Goal: Task Accomplishment & Management: Manage account settings

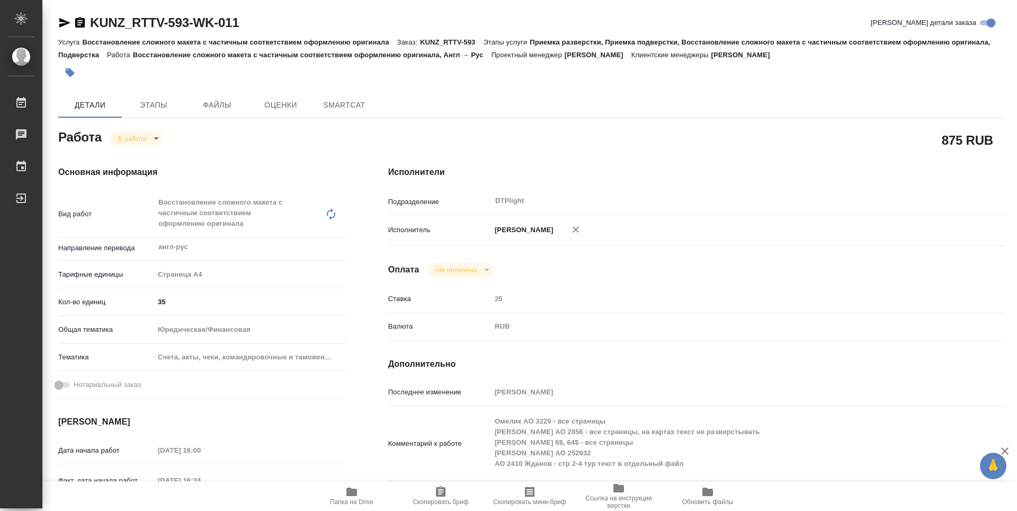
type textarea "x"
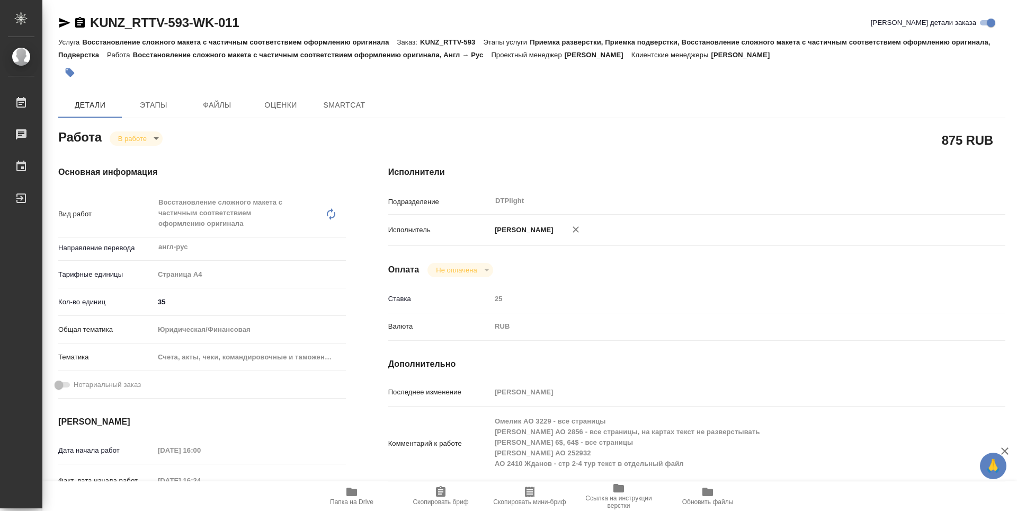
type textarea "x"
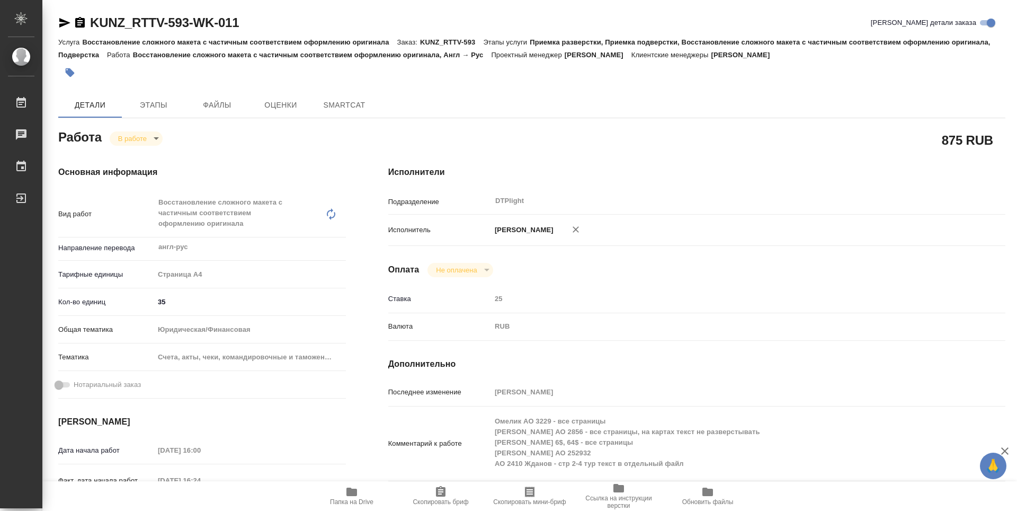
type textarea "x"
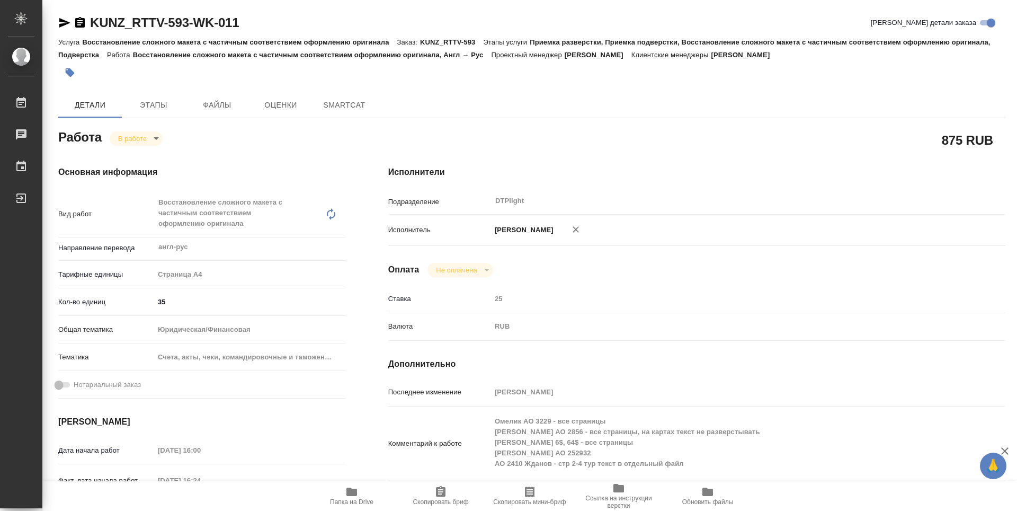
type textarea "x"
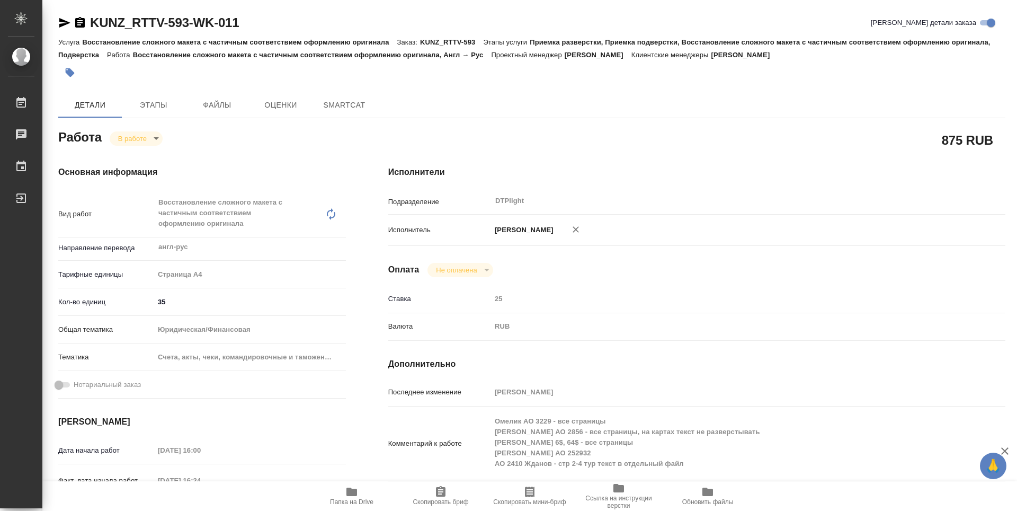
type textarea "x"
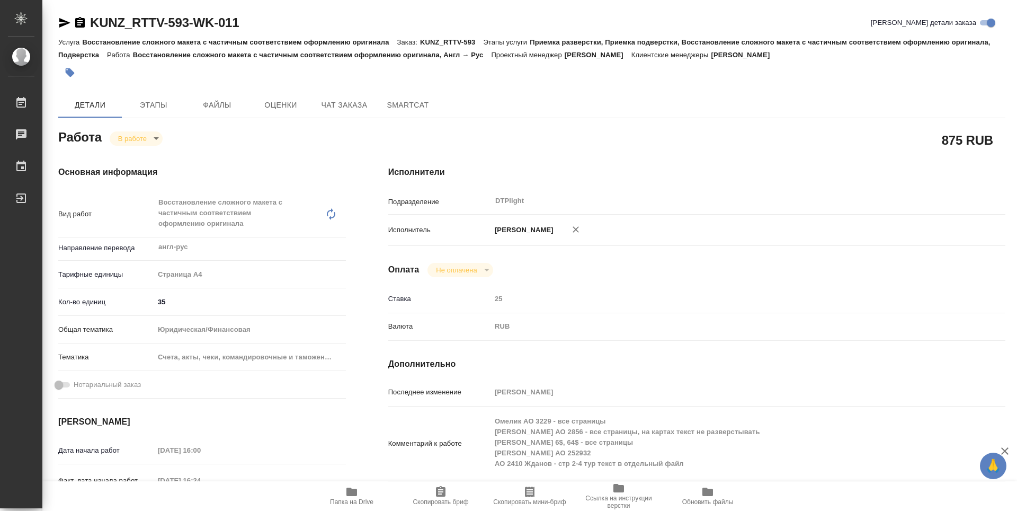
type textarea "x"
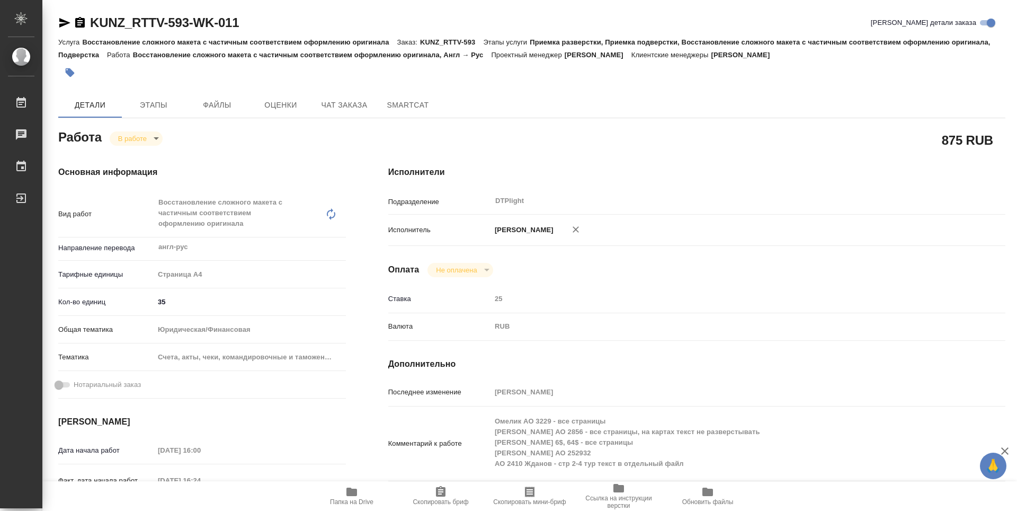
type textarea "x"
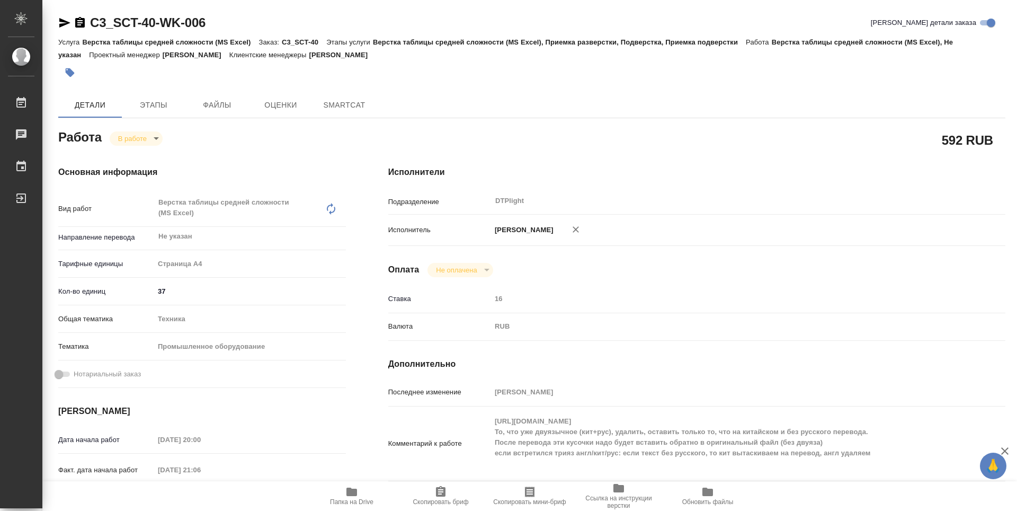
type textarea "x"
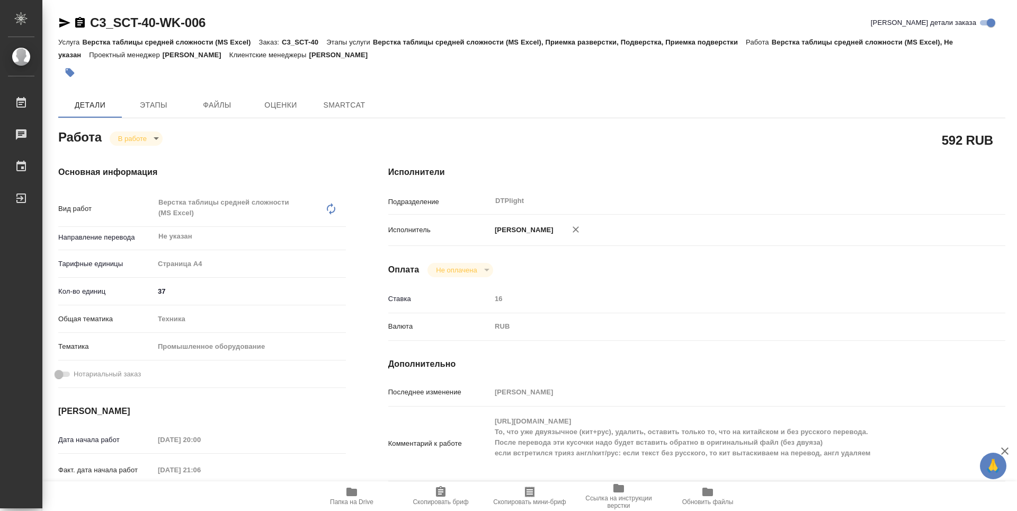
type textarea "x"
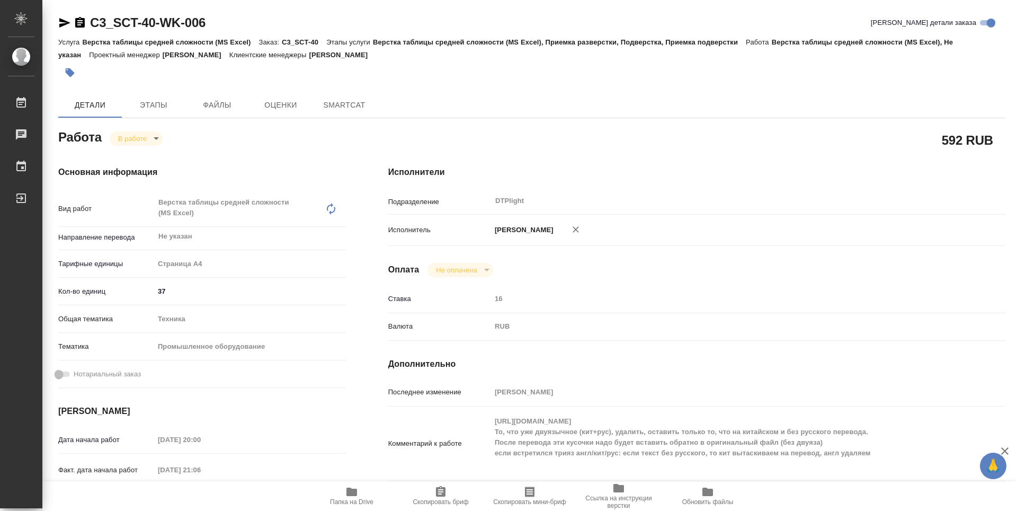
type textarea "x"
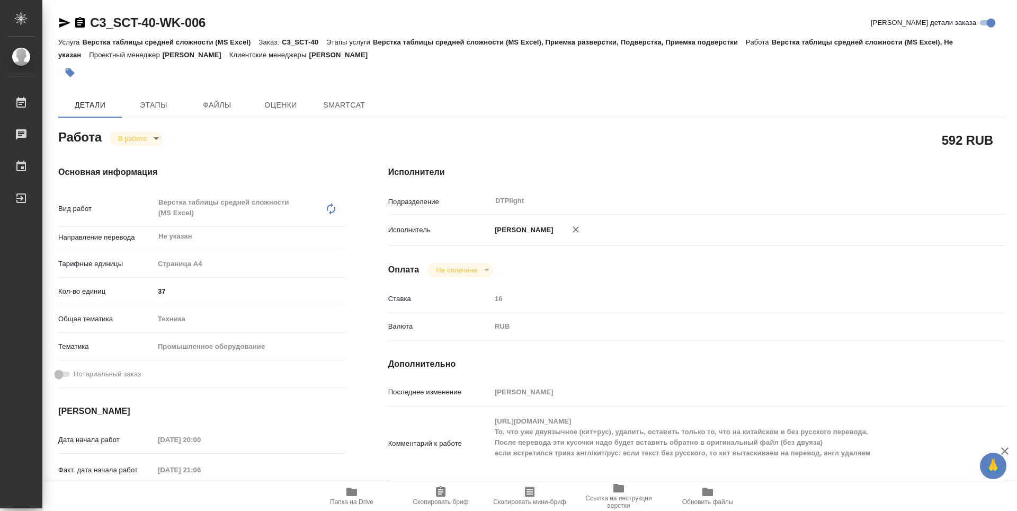
type textarea "x"
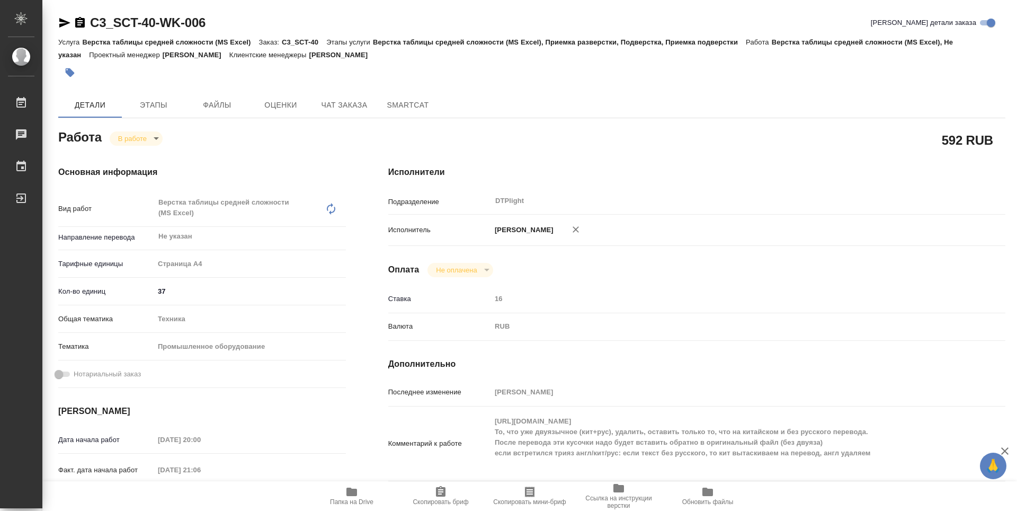
type textarea "x"
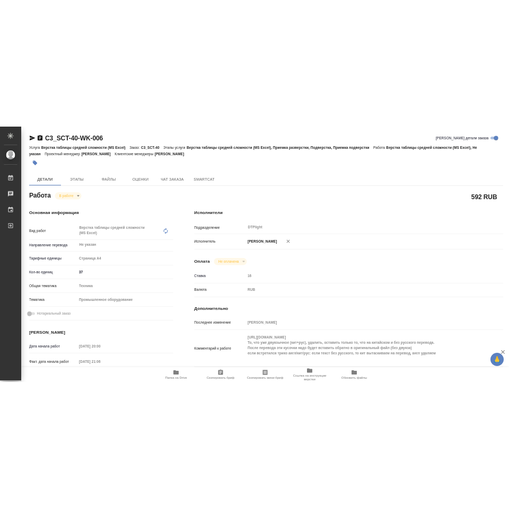
scroll to position [106, 0]
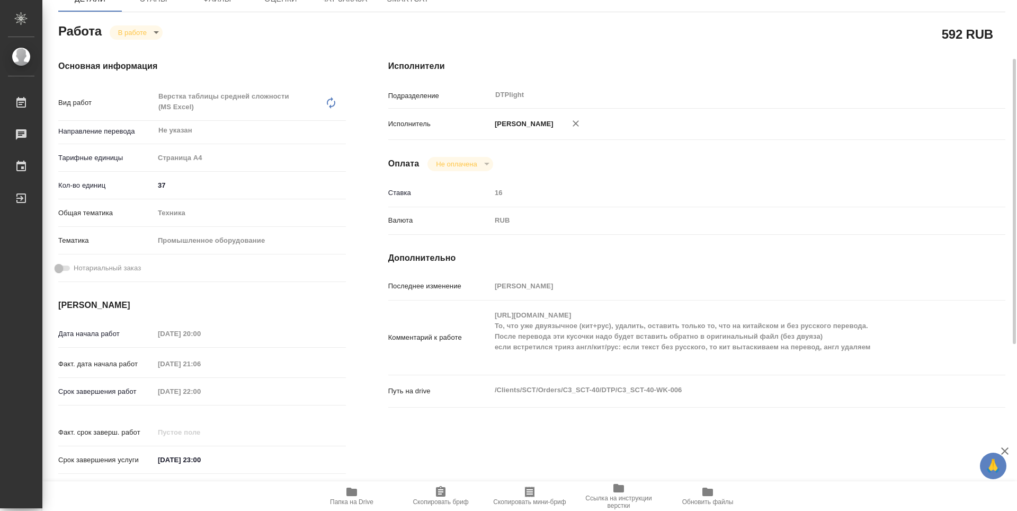
type textarea "x"
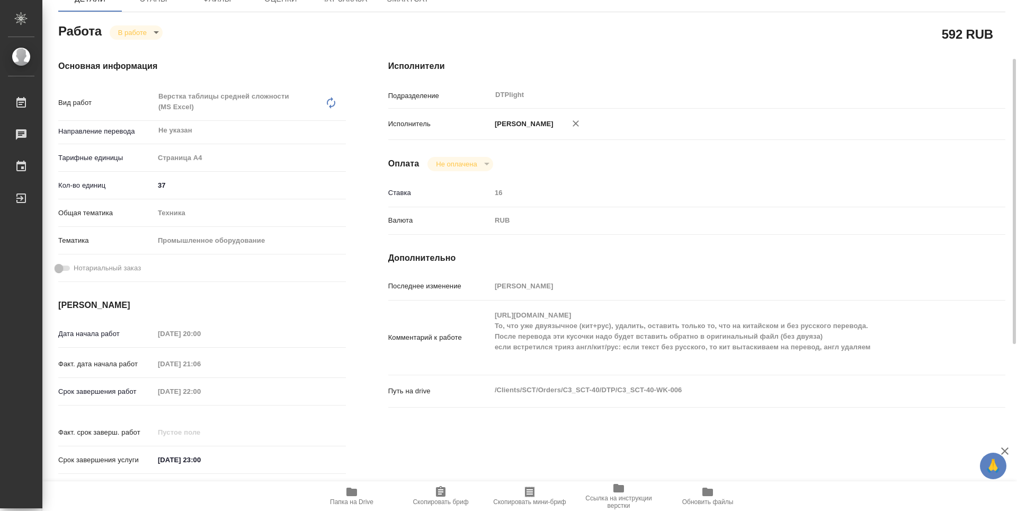
type textarea "x"
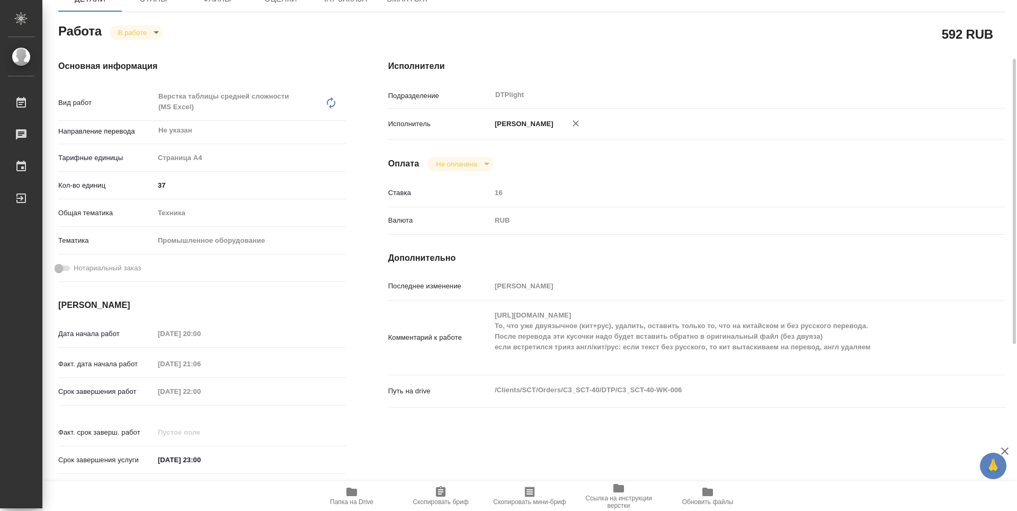
type textarea "x"
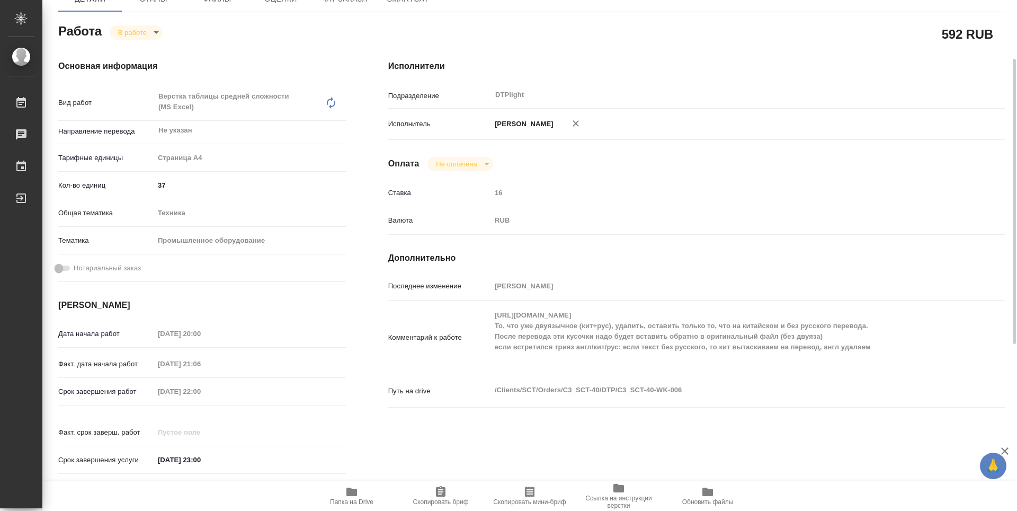
type textarea "x"
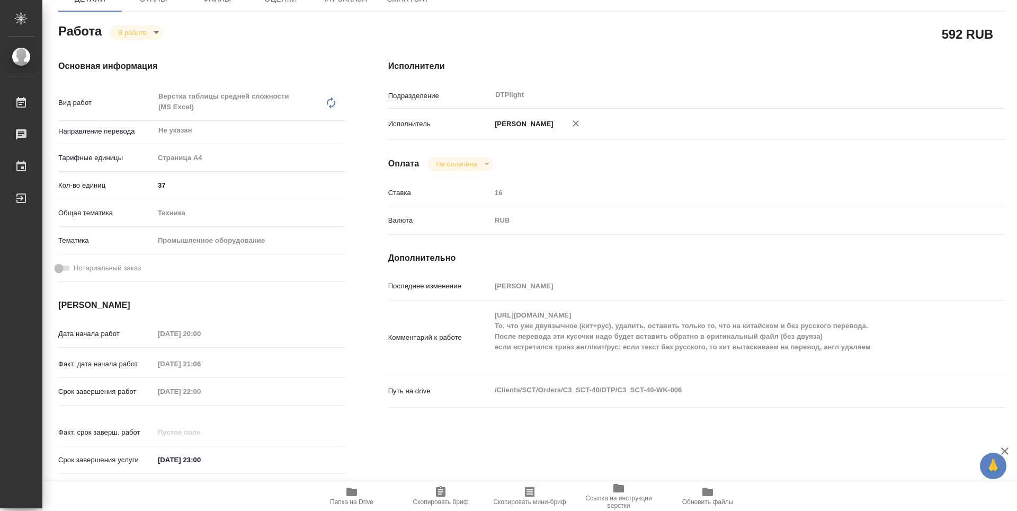
click at [356, 490] on icon "button" at bounding box center [352, 491] width 11 height 8
type textarea "x"
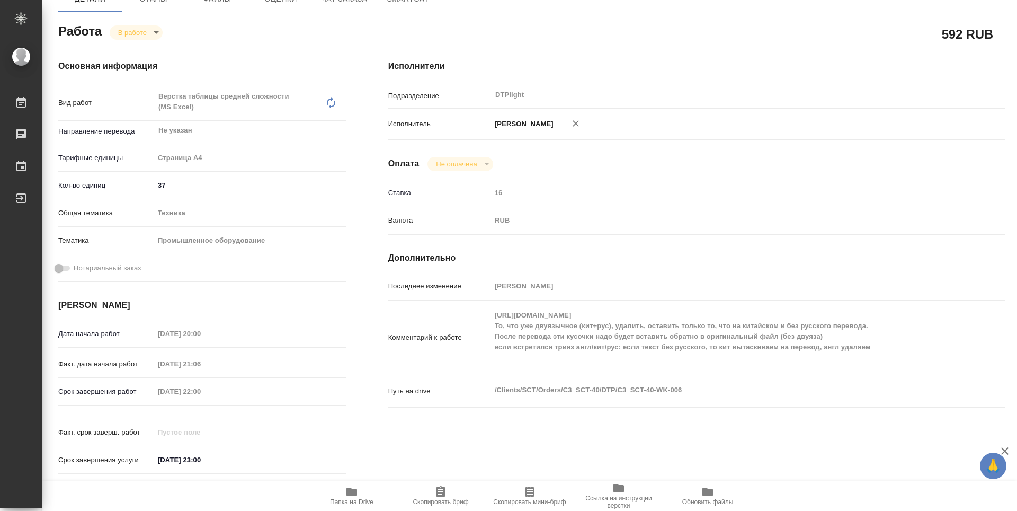
type textarea "x"
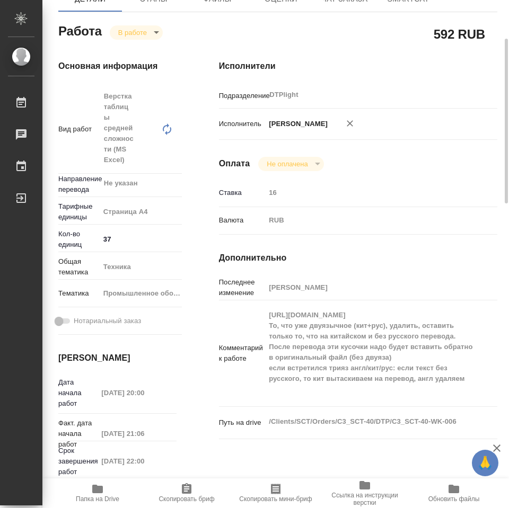
type textarea "x"
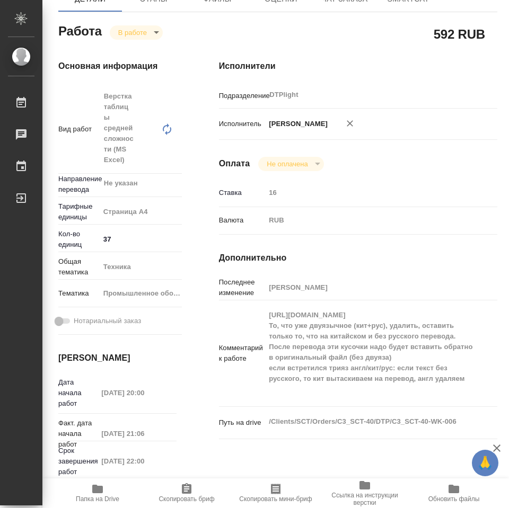
type textarea "x"
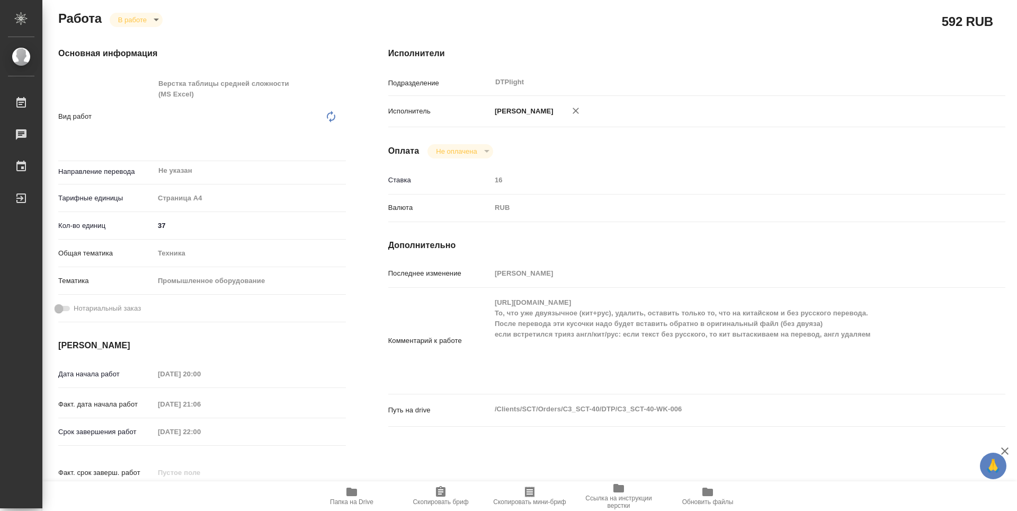
scroll to position [106, 0]
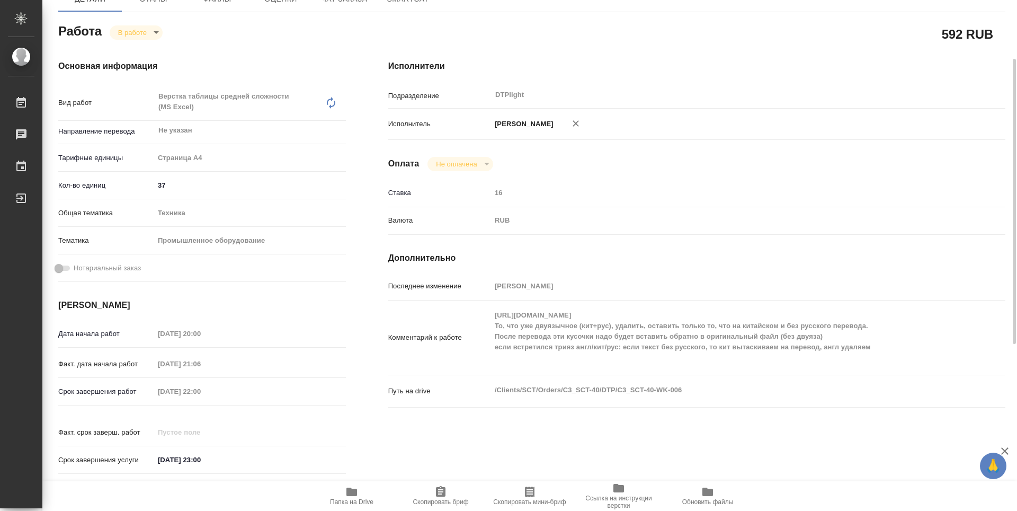
type textarea "x"
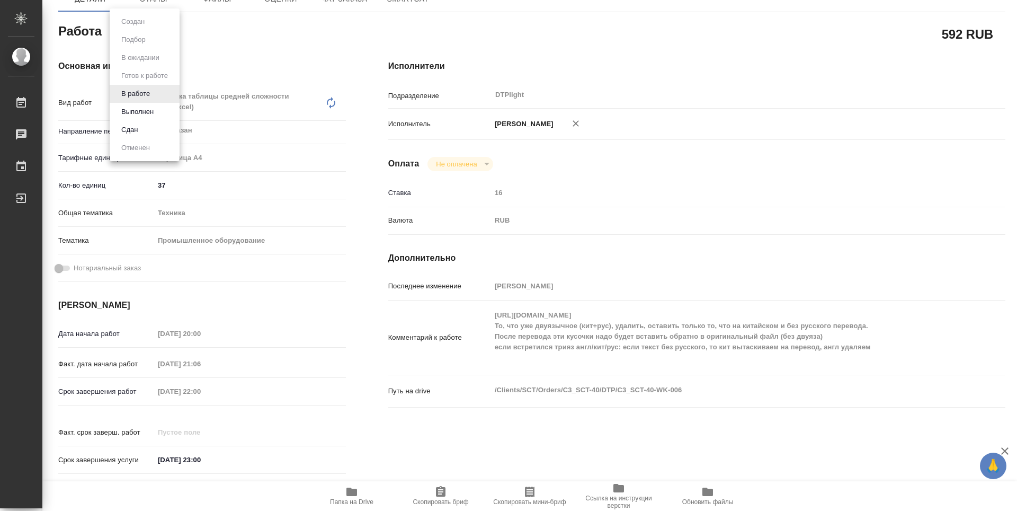
click at [148, 34] on body "🙏 .cls-1 fill:#fff; AWATERA Zubakova Viktoriya Работы 0 Чаты График Выйти C3_SC…" at bounding box center [508, 255] width 1017 height 511
click at [146, 108] on button "Выполнен" at bounding box center [137, 112] width 39 height 12
type textarea "x"
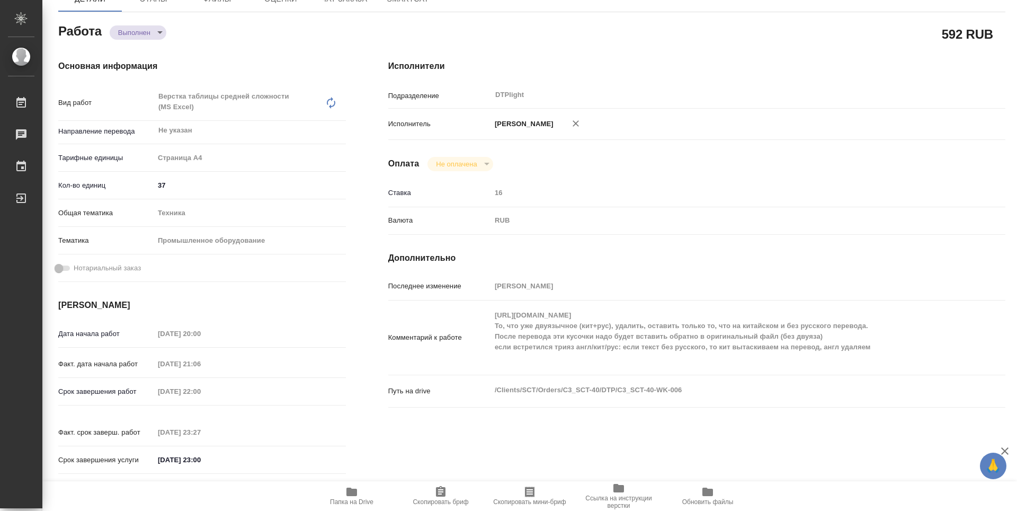
type textarea "x"
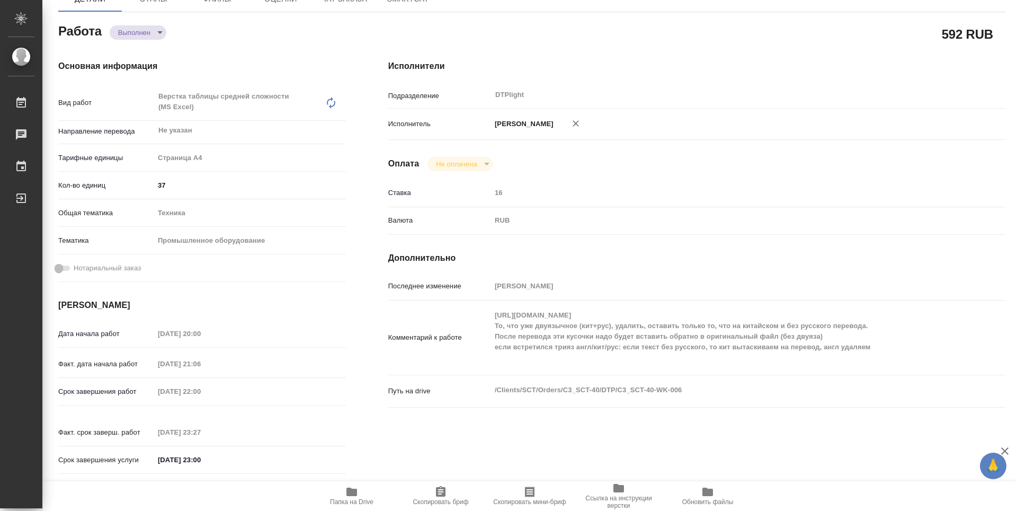
type textarea "x"
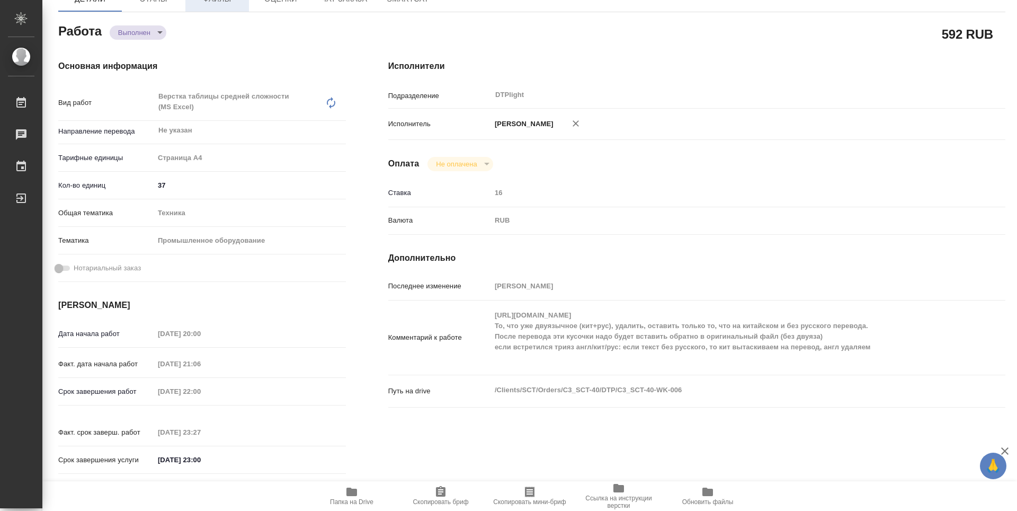
type textarea "x"
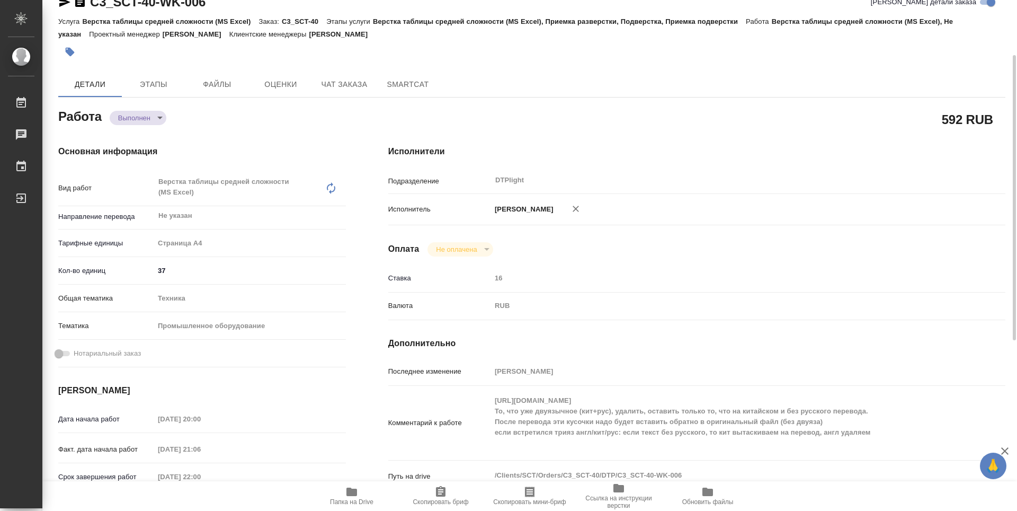
scroll to position [0, 0]
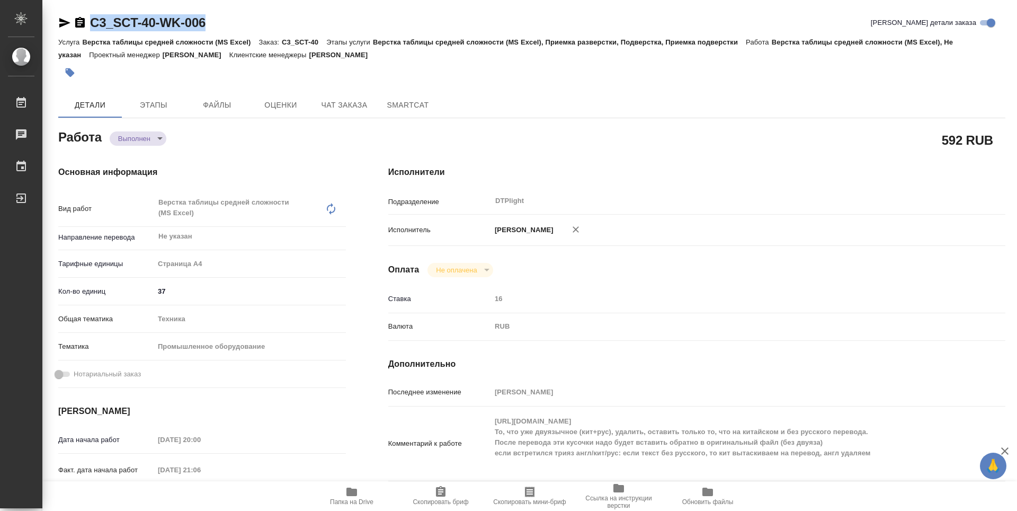
drag, startPoint x: 226, startPoint y: 21, endPoint x: 93, endPoint y: 17, distance: 133.1
click at [93, 17] on div "C3_SCT-40-WK-006 Кратко детали заказа" at bounding box center [531, 22] width 947 height 17
copy link "C3_SCT-40-WK-006"
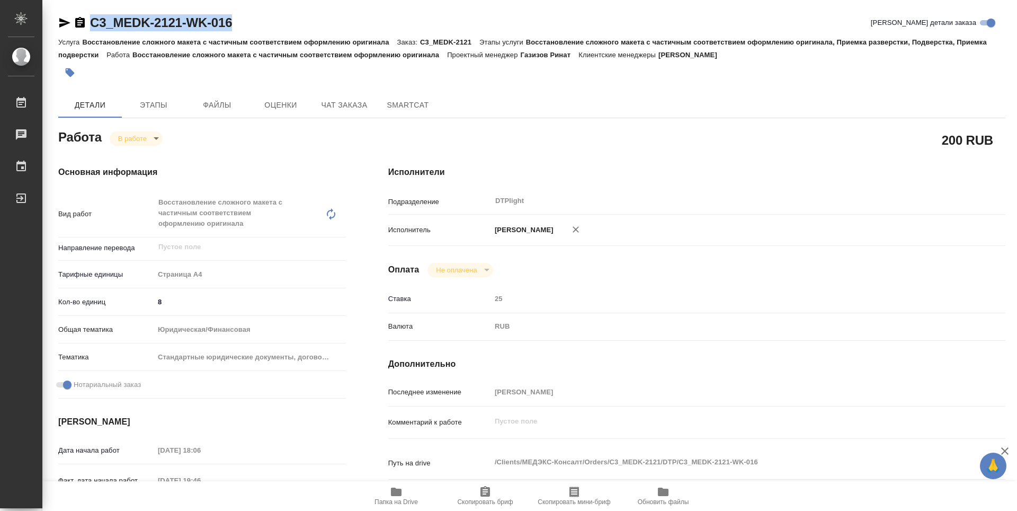
click at [395, 497] on icon "button" at bounding box center [396, 491] width 13 height 13
click at [1014, 95] on div "C3_MEDK-2121-WK-016 Кратко детали заказа Услуга Восстановление сложного макета …" at bounding box center [529, 468] width 975 height 936
click at [1015, 126] on div "C3_MEDK-2121-WK-016 Кратко детали заказа Услуга Восстановление сложного макета …" at bounding box center [529, 468] width 975 height 936
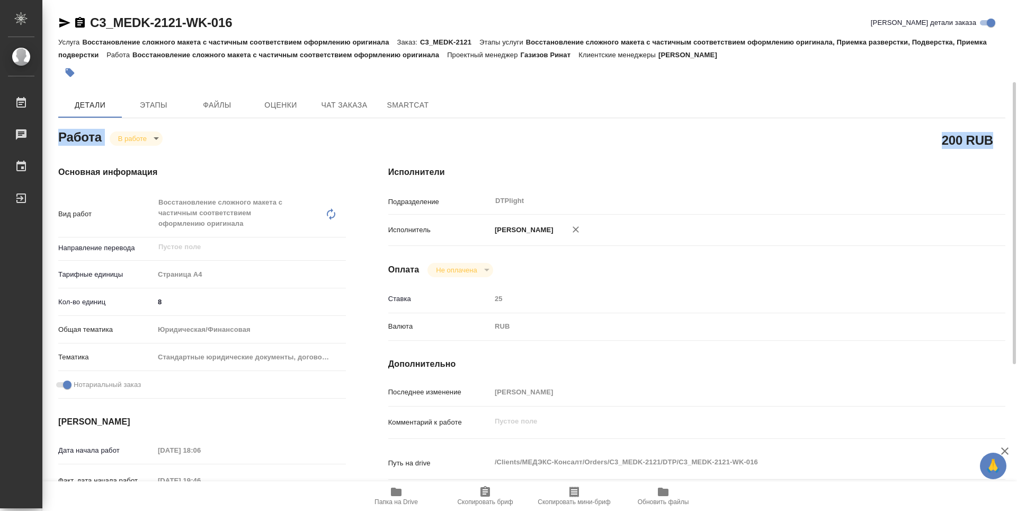
scroll to position [106, 0]
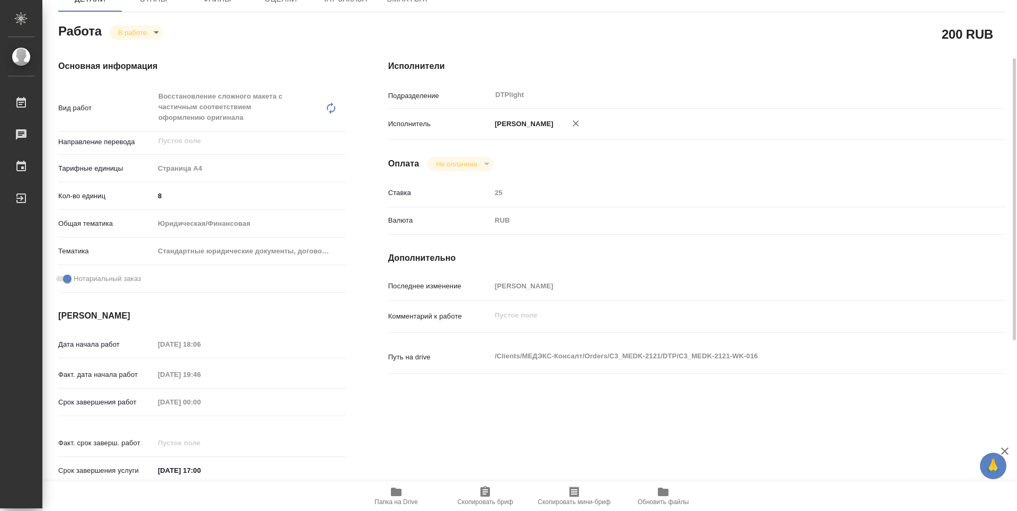
click at [967, 101] on div "Подразделение DTPlight ​" at bounding box center [696, 94] width 617 height 19
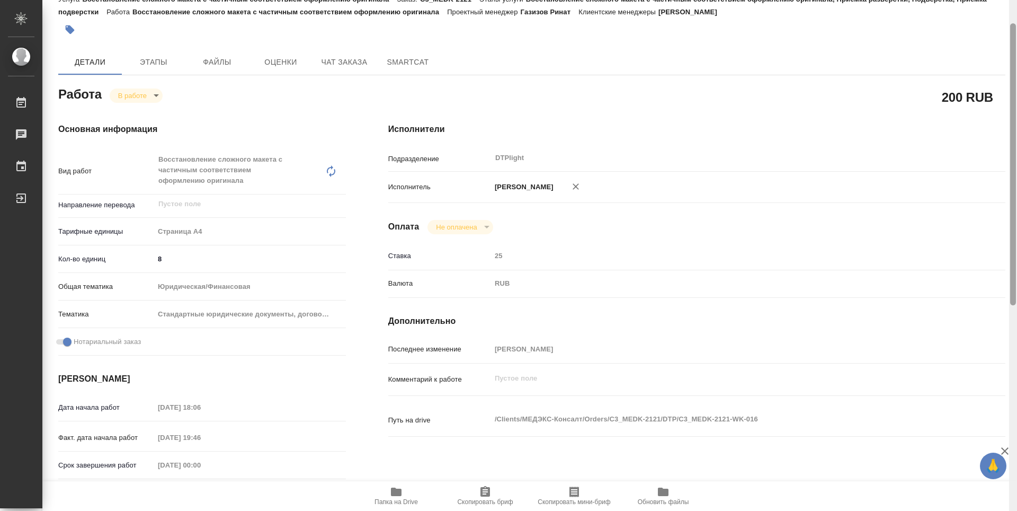
drag, startPoint x: 1016, startPoint y: 127, endPoint x: 942, endPoint y: 69, distance: 93.9
click at [986, 75] on div "C3_MEDK-2121-WK-016 Кратко детали заказа Услуга Восстановление сложного макета …" at bounding box center [529, 255] width 975 height 511
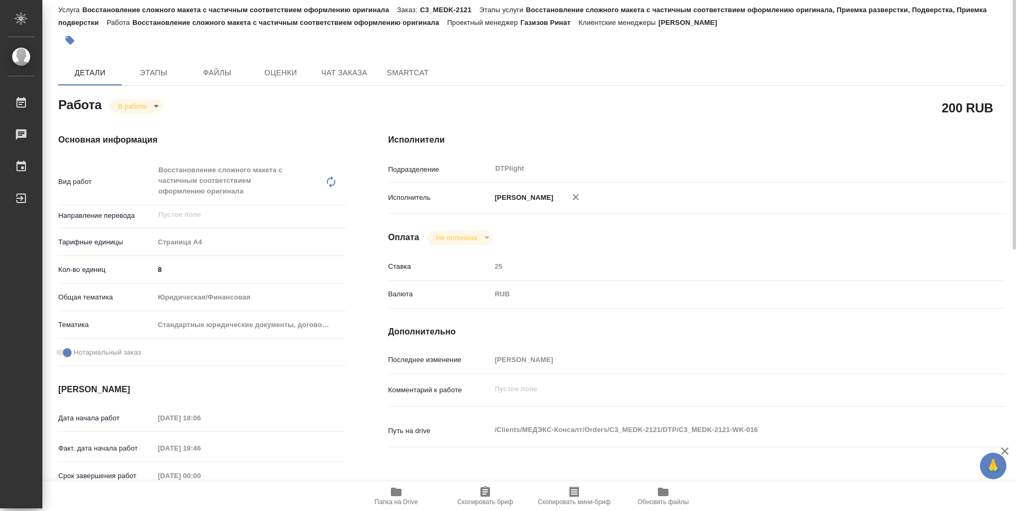
scroll to position [0, 0]
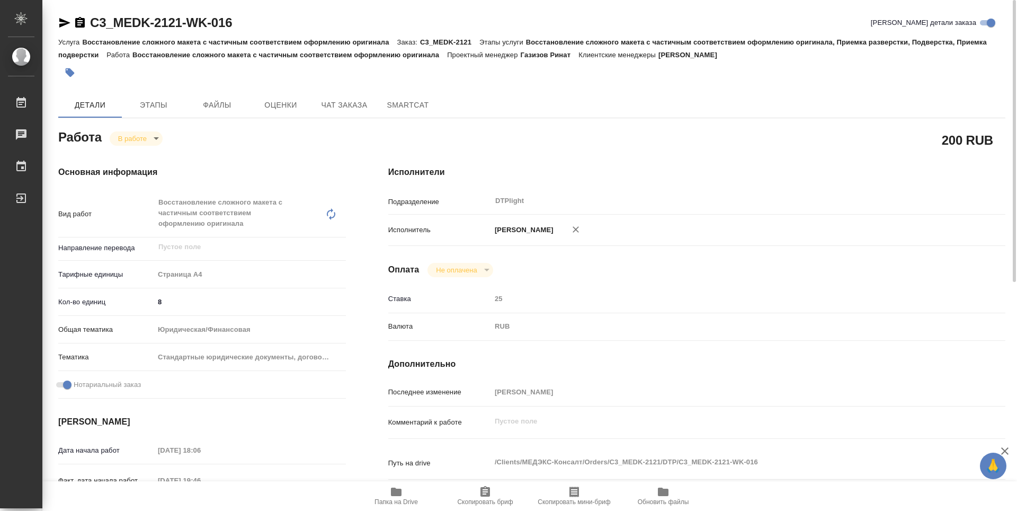
click at [64, 20] on icon "button" at bounding box center [64, 22] width 13 height 13
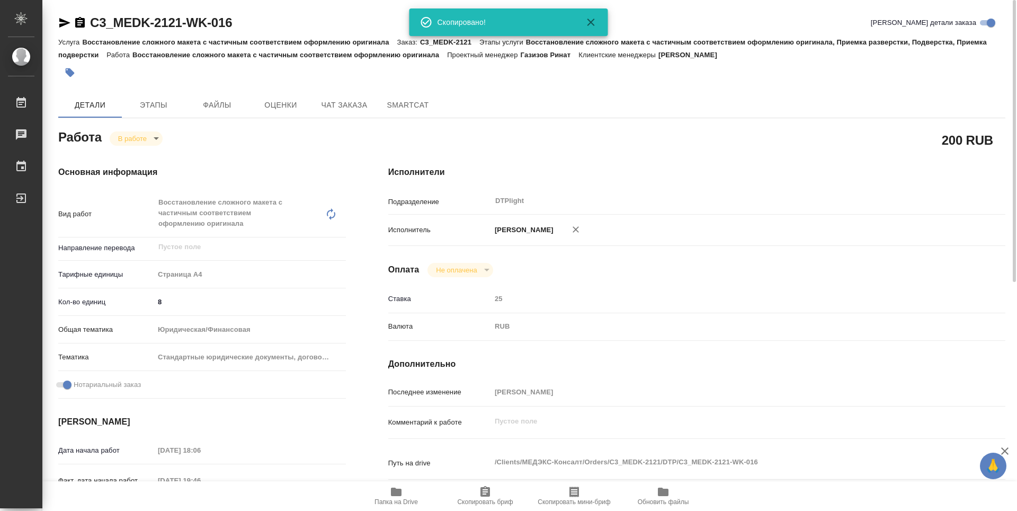
click at [133, 135] on body "🙏 .cls-1 fill:#fff; AWATERA Zubakova Viktoriya Работы 0 Чаты График Выйти C3_ME…" at bounding box center [508, 255] width 1017 height 511
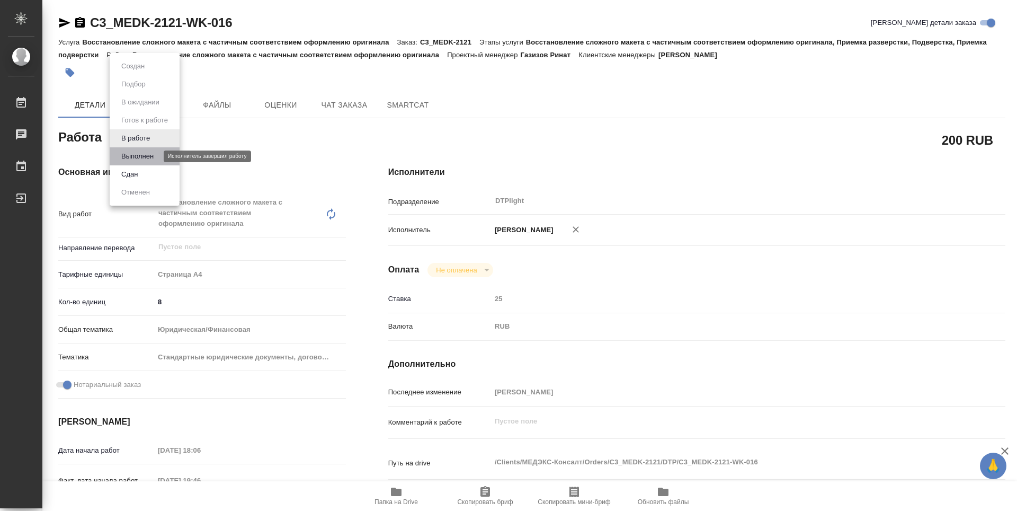
click at [135, 154] on button "Выполнен" at bounding box center [137, 156] width 39 height 12
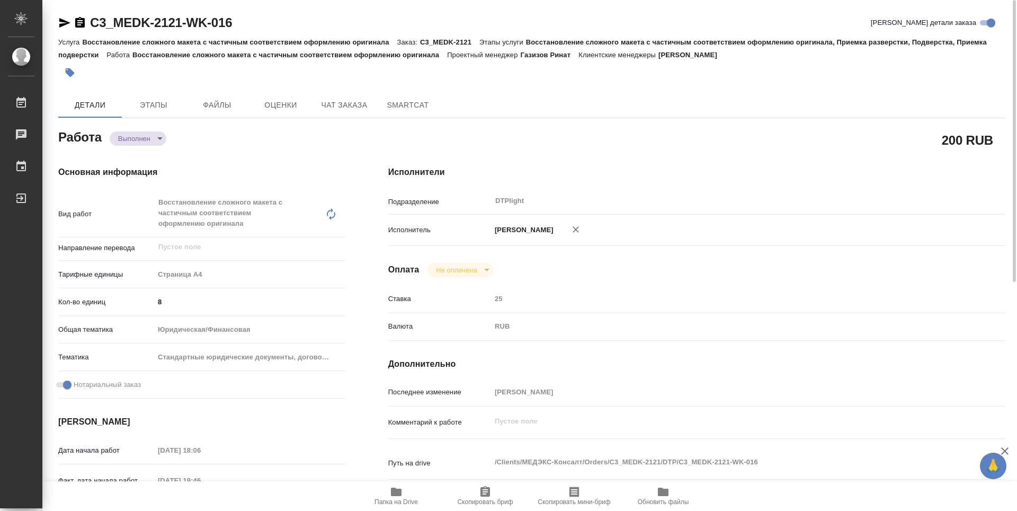
type textarea "x"
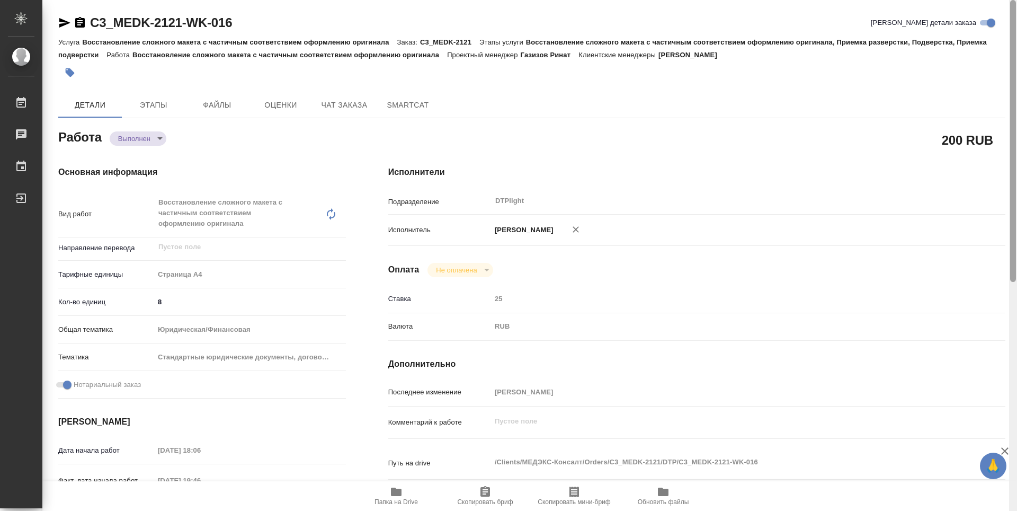
type textarea "x"
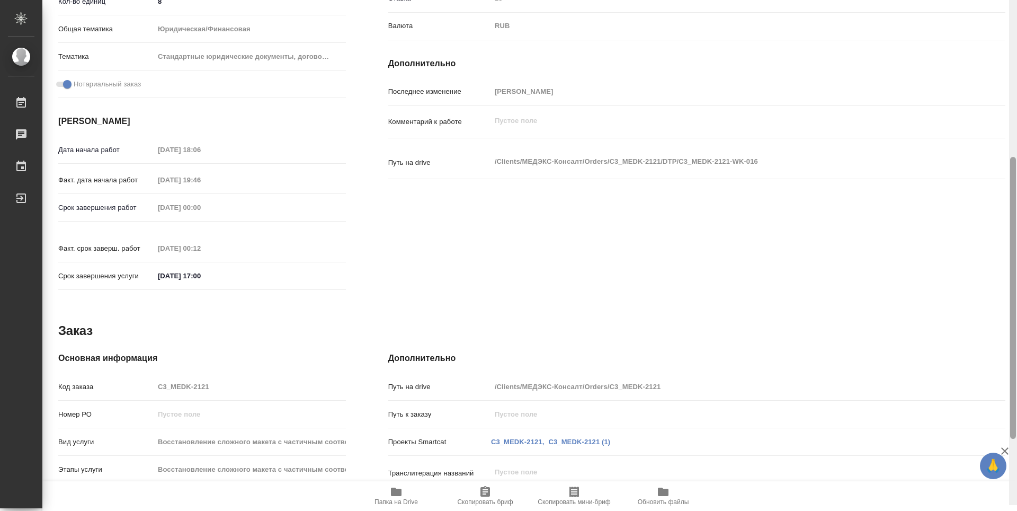
type textarea "x"
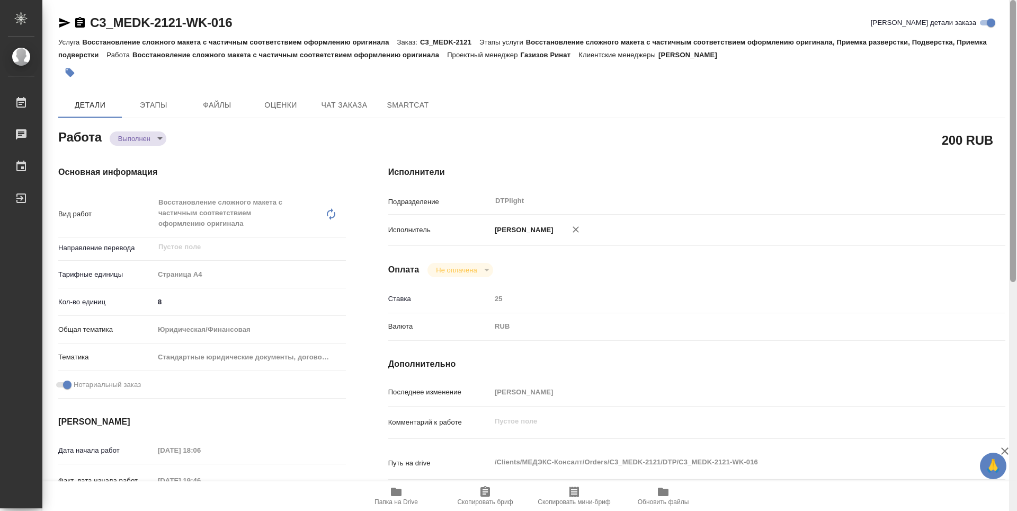
drag, startPoint x: 1013, startPoint y: 146, endPoint x: 736, endPoint y: 1, distance: 312.1
click at [986, 58] on div "C3_MEDK-2121-WK-016 Кратко детали заказа Услуга Восстановление сложного макета …" at bounding box center [529, 255] width 975 height 511
click at [65, 25] on icon "button" at bounding box center [64, 23] width 11 height 10
drag, startPoint x: 1013, startPoint y: 229, endPoint x: 749, endPoint y: 101, distance: 292.9
click at [992, 142] on div "C3_MEDK-2121-WK-016 Кратко детали заказа Услуга Восстановление сложного макета …" at bounding box center [529, 255] width 975 height 511
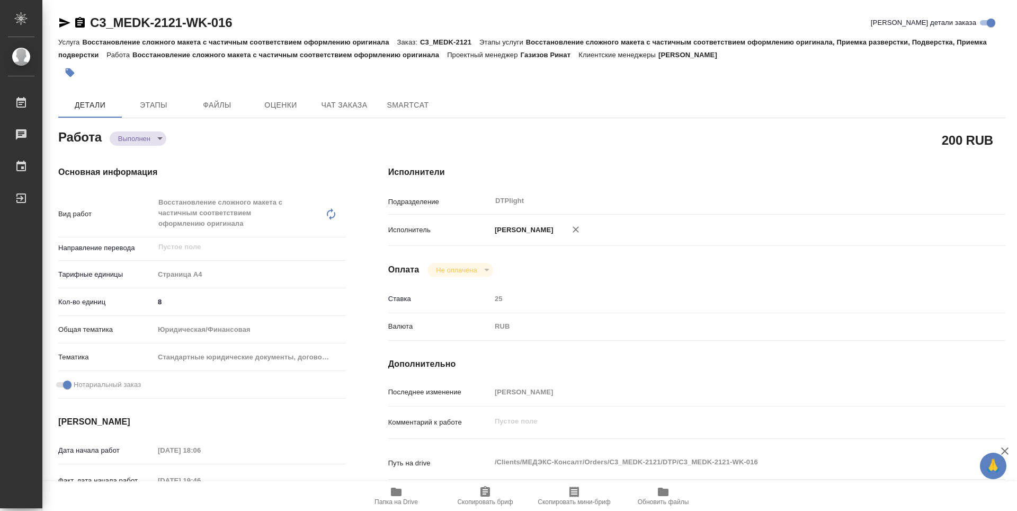
type textarea "x"
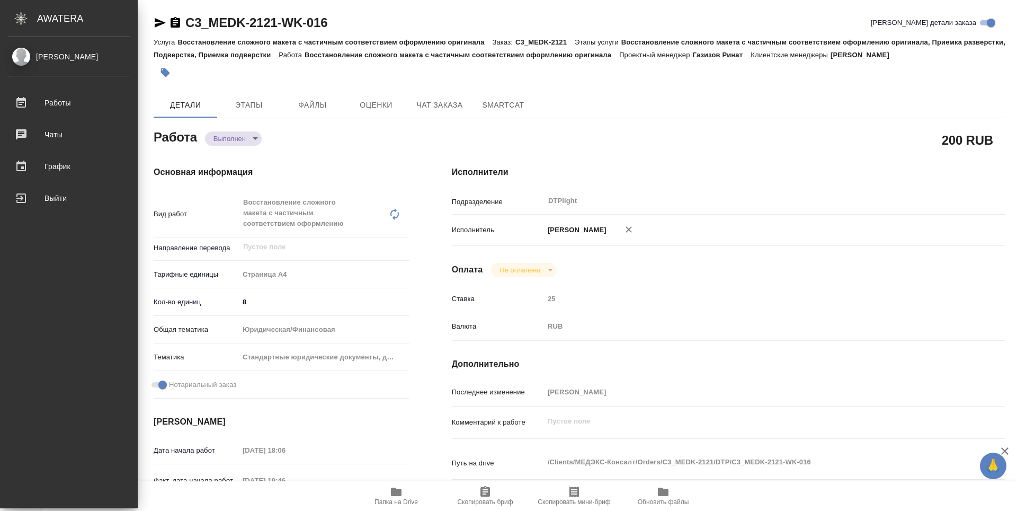
type textarea "x"
